Goal: Transaction & Acquisition: Obtain resource

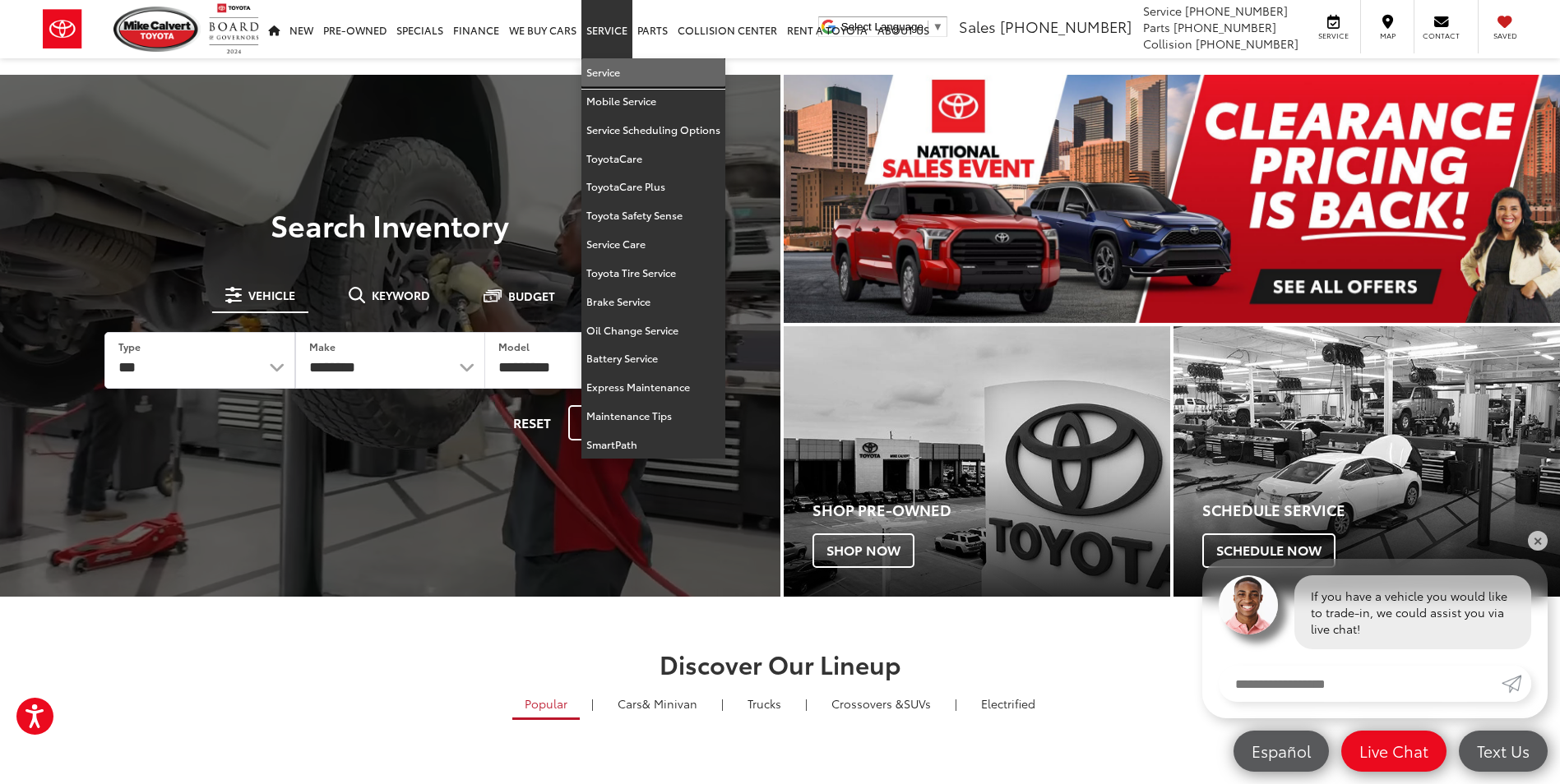
click at [613, 74] on link "Service" at bounding box center [654, 73] width 144 height 29
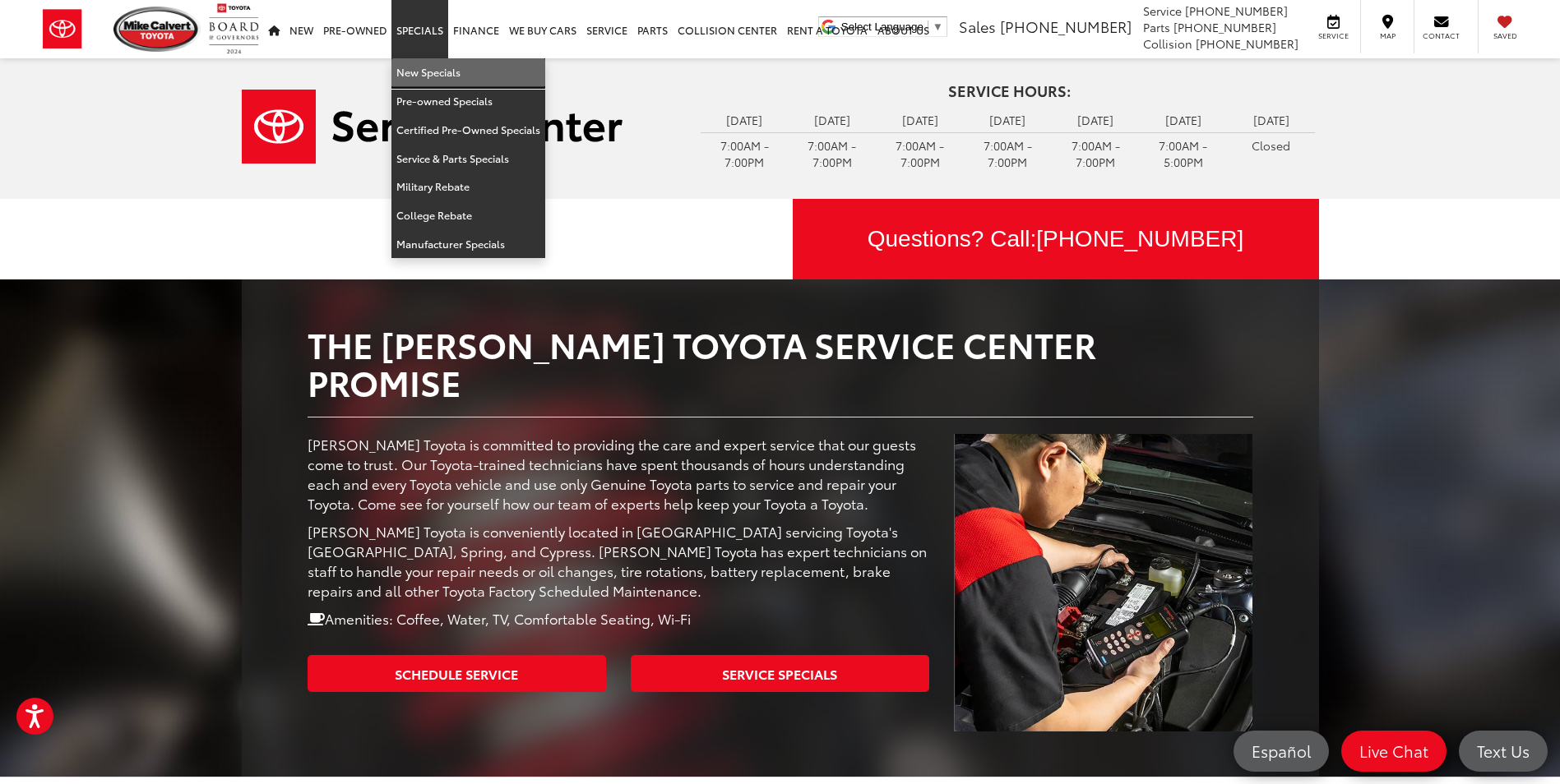
click at [433, 67] on link "New Specials" at bounding box center [469, 73] width 154 height 29
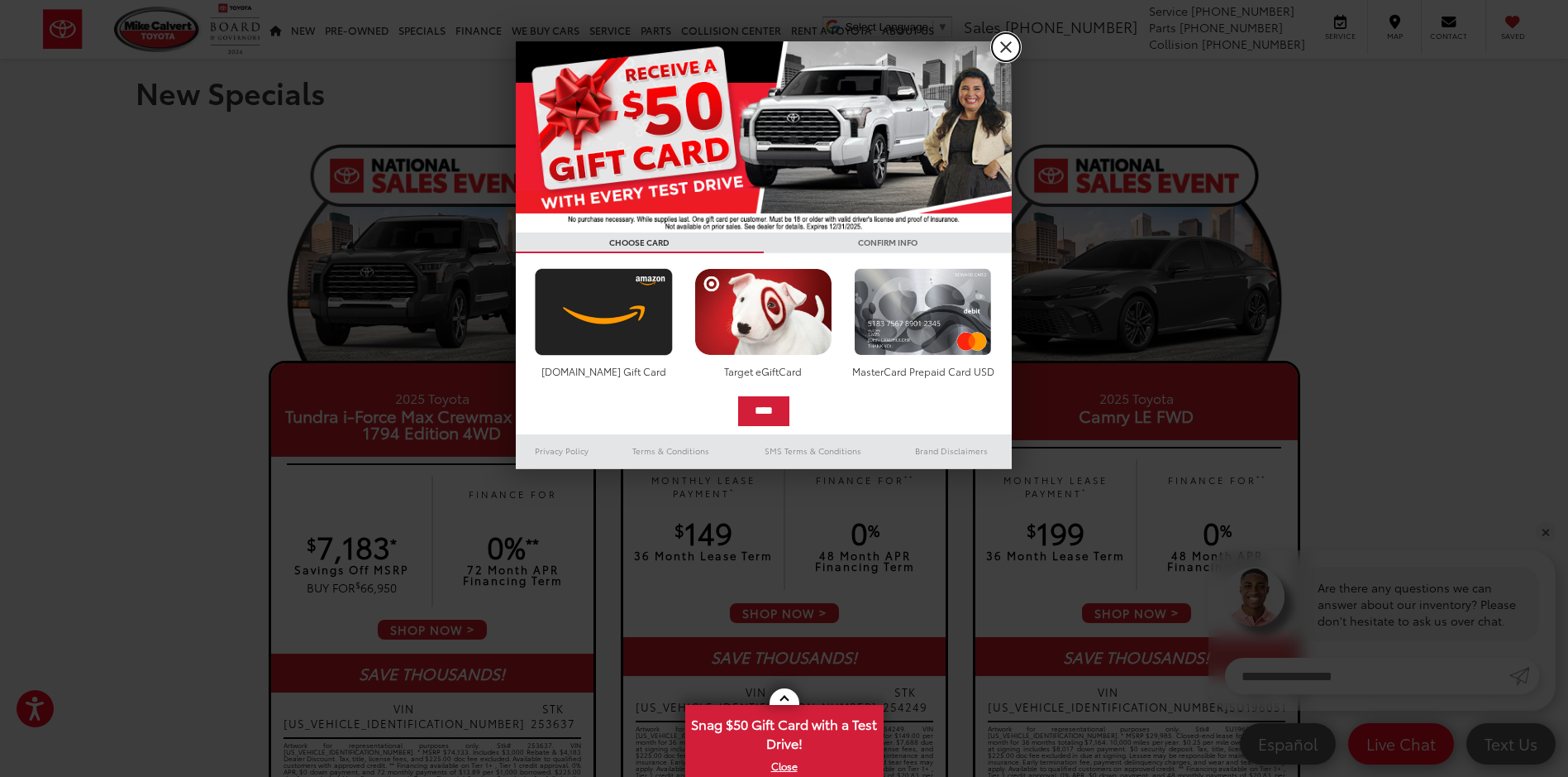
click at [1006, 49] on link "X" at bounding box center [1006, 47] width 28 height 28
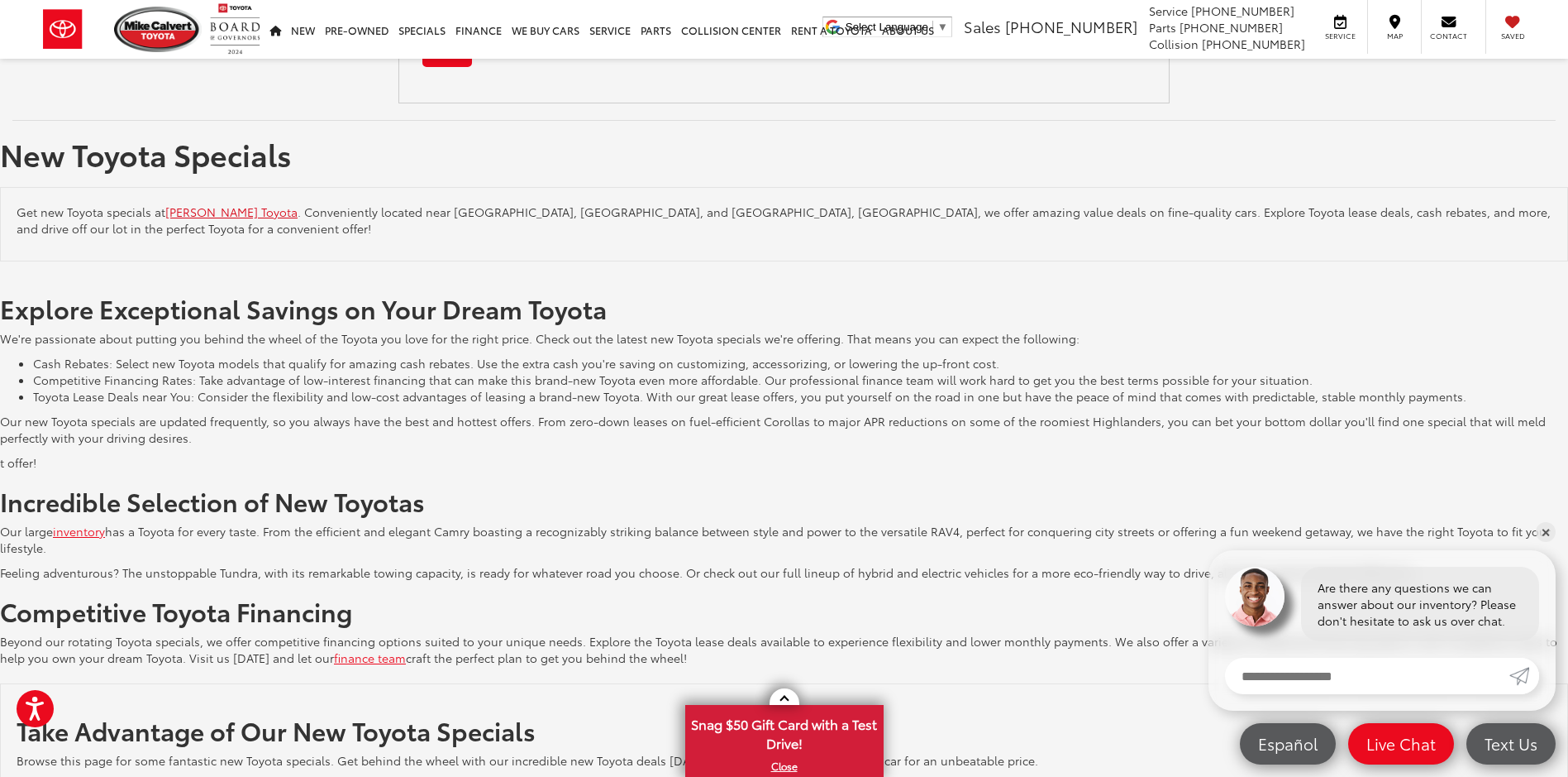
scroll to position [2915, 0]
